Goal: Check status: Check status

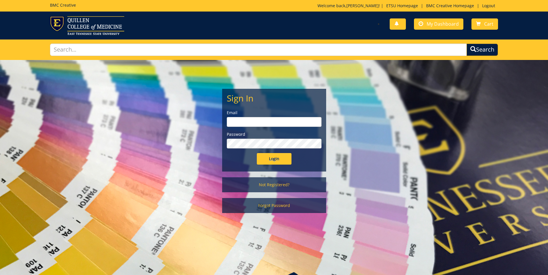
type input "[PERSON_NAME][EMAIL_ADDRESS][DOMAIN_NAME]"
click at [276, 161] on input "Login" at bounding box center [274, 159] width 35 height 12
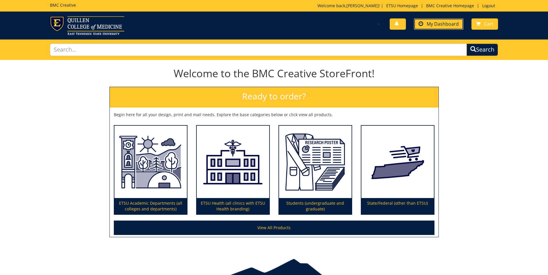
click at [433, 27] on span "My Dashboard" at bounding box center [442, 24] width 32 height 6
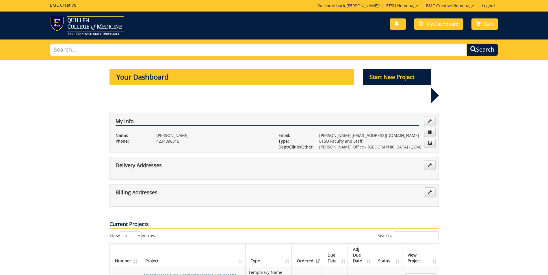
scroll to position [58, 0]
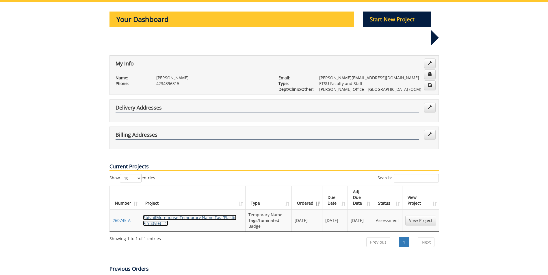
click at [172, 215] on link "AbigailMorehouse-Temporary Name Tag (Plastic Pin-Style) - ( )" at bounding box center [189, 220] width 93 height 11
